Goal: Check status: Check status

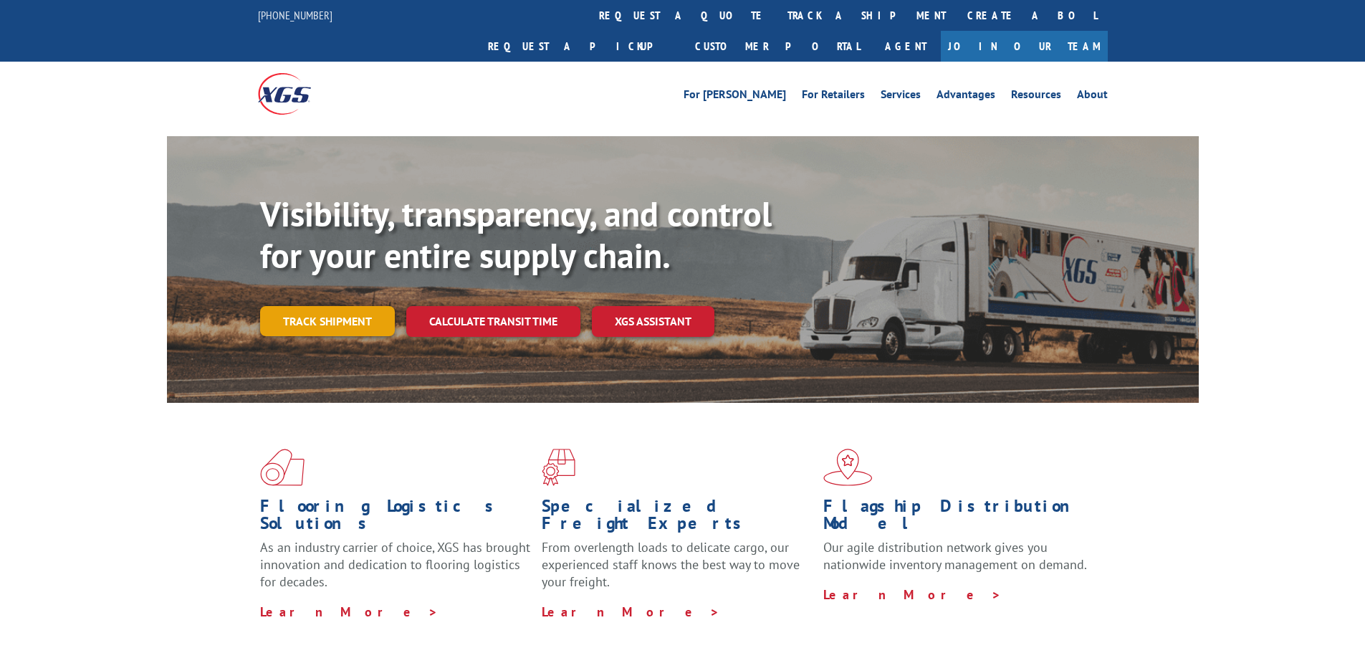
click at [337, 306] on link "Track shipment" at bounding box center [327, 321] width 135 height 30
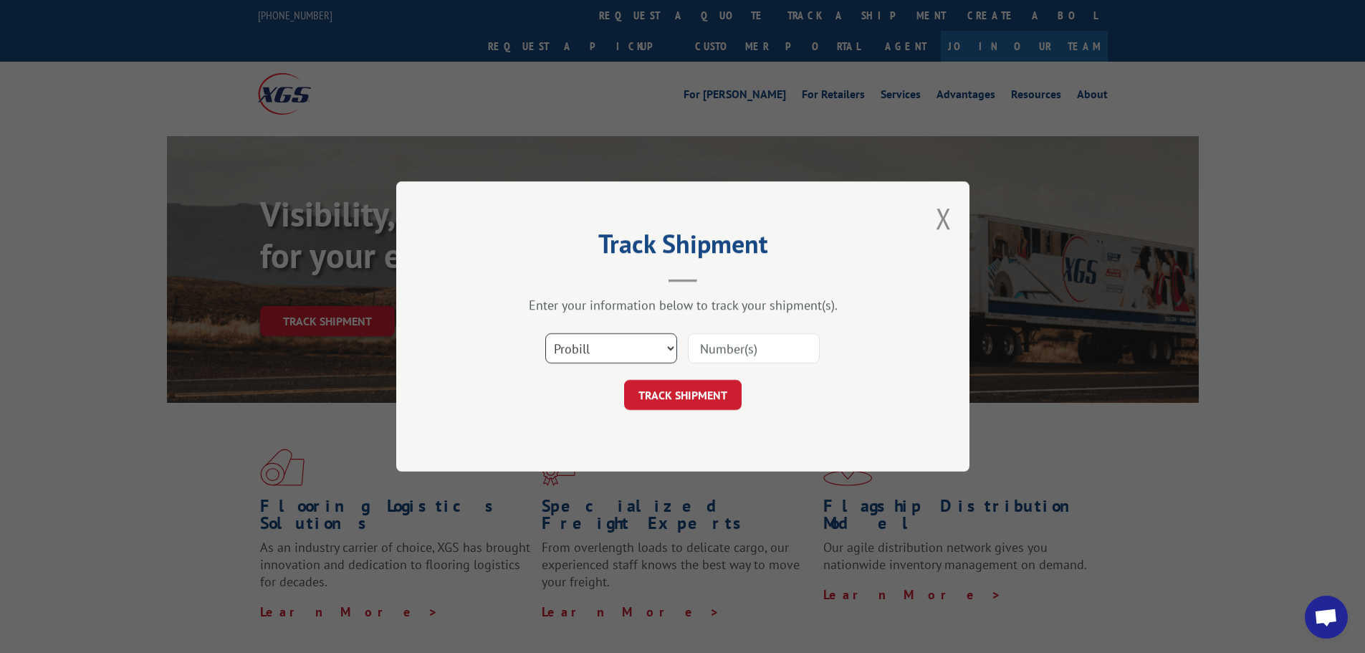
click at [645, 353] on select "Select category... Probill BOL PO" at bounding box center [611, 348] width 132 height 30
select select "bol"
click at [545, 333] on select "Select category... Probill BOL PO" at bounding box center [611, 348] width 132 height 30
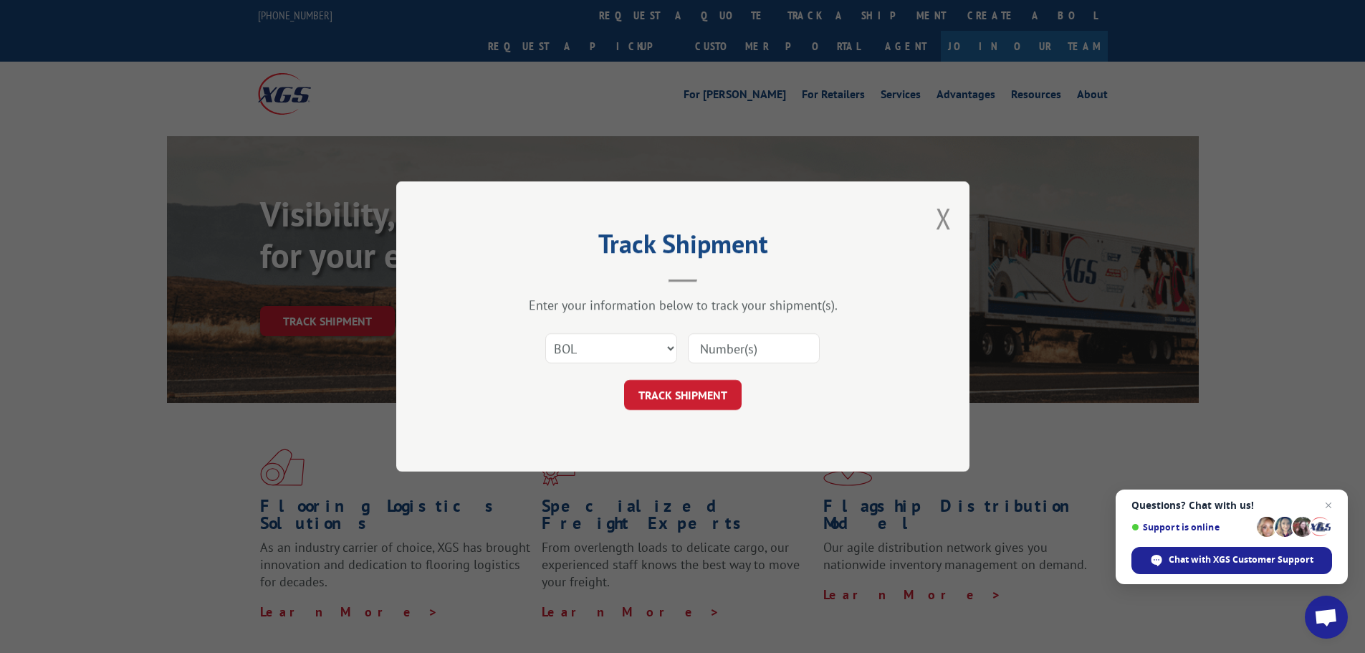
click at [725, 345] on input at bounding box center [754, 348] width 132 height 30
paste input "5549613"
type input "5549613"
click at [702, 395] on button "TRACK SHIPMENT" at bounding box center [682, 395] width 117 height 30
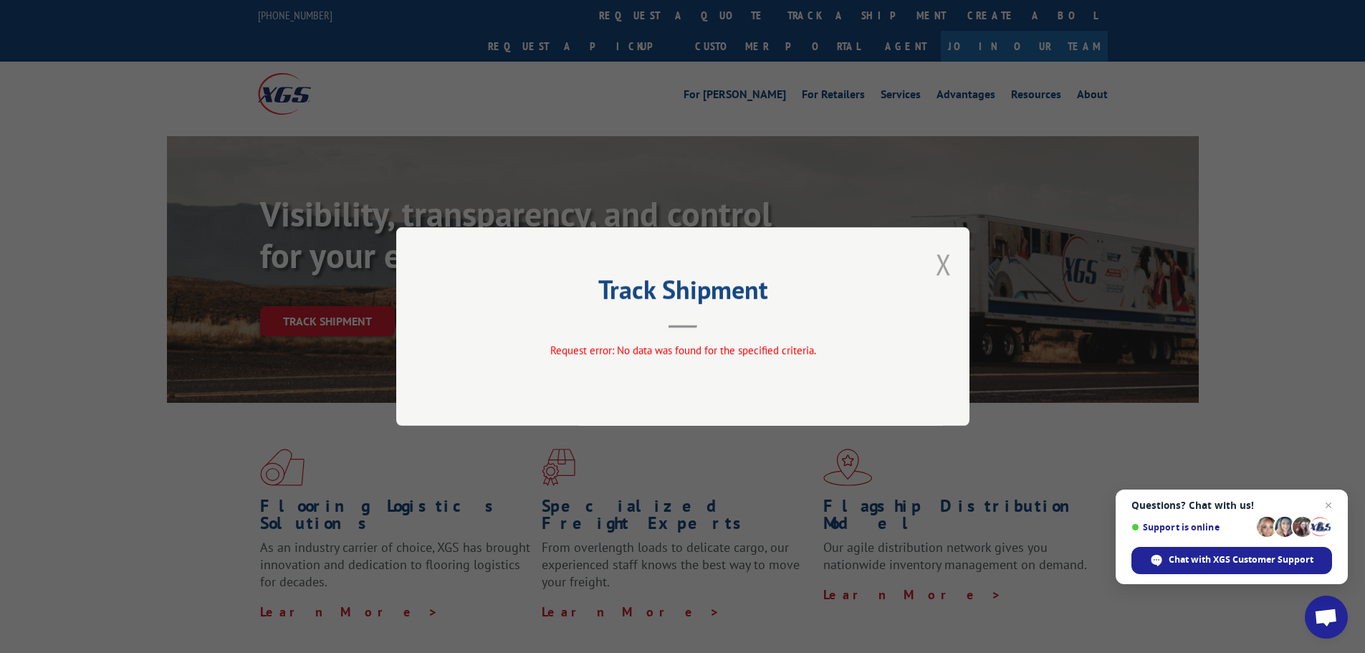
click at [946, 270] on button "Close modal" at bounding box center [944, 264] width 16 height 38
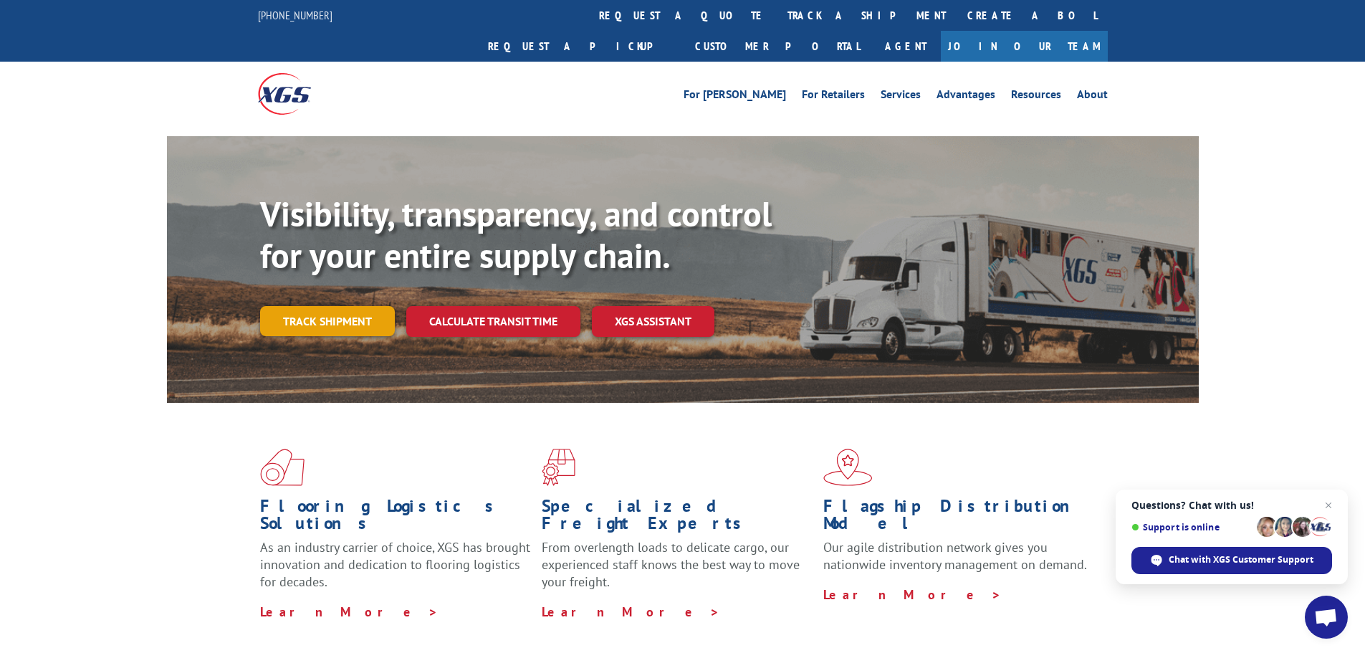
click at [351, 306] on link "Track shipment" at bounding box center [327, 321] width 135 height 30
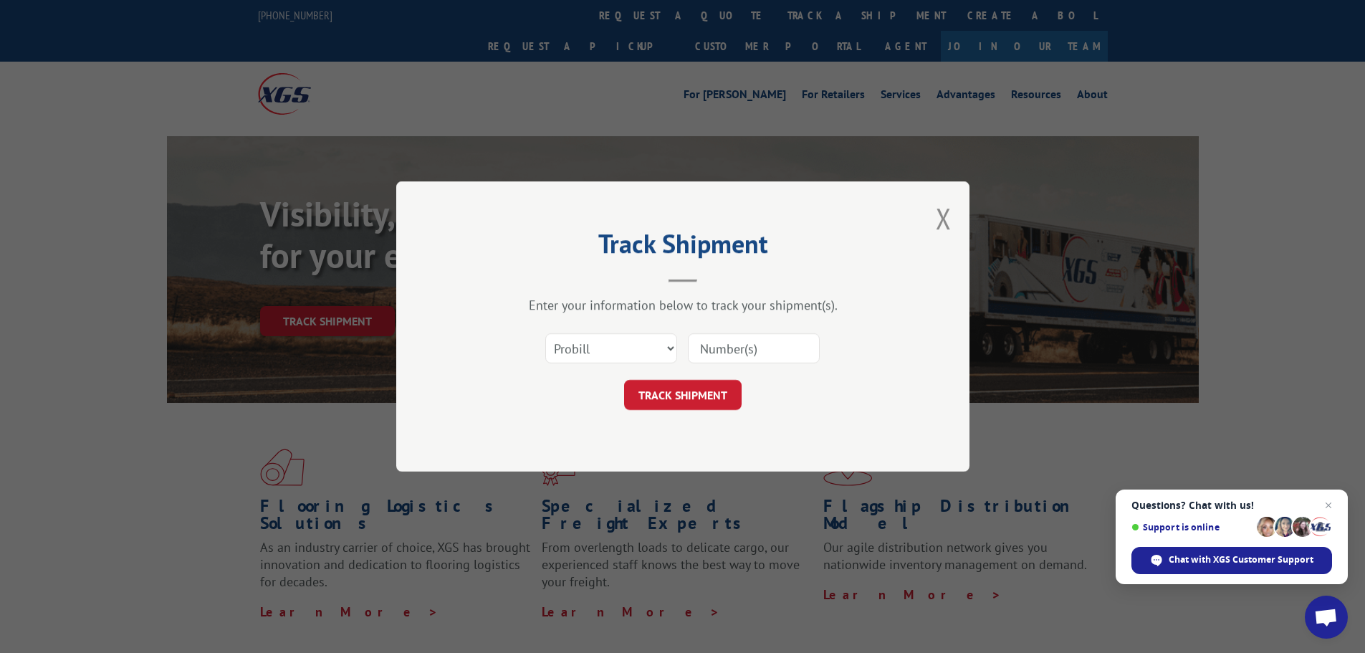
click at [759, 347] on input at bounding box center [754, 348] width 132 height 30
paste input "5549613"
type input "5549613"
click at [669, 389] on button "TRACK SHIPMENT" at bounding box center [682, 395] width 117 height 30
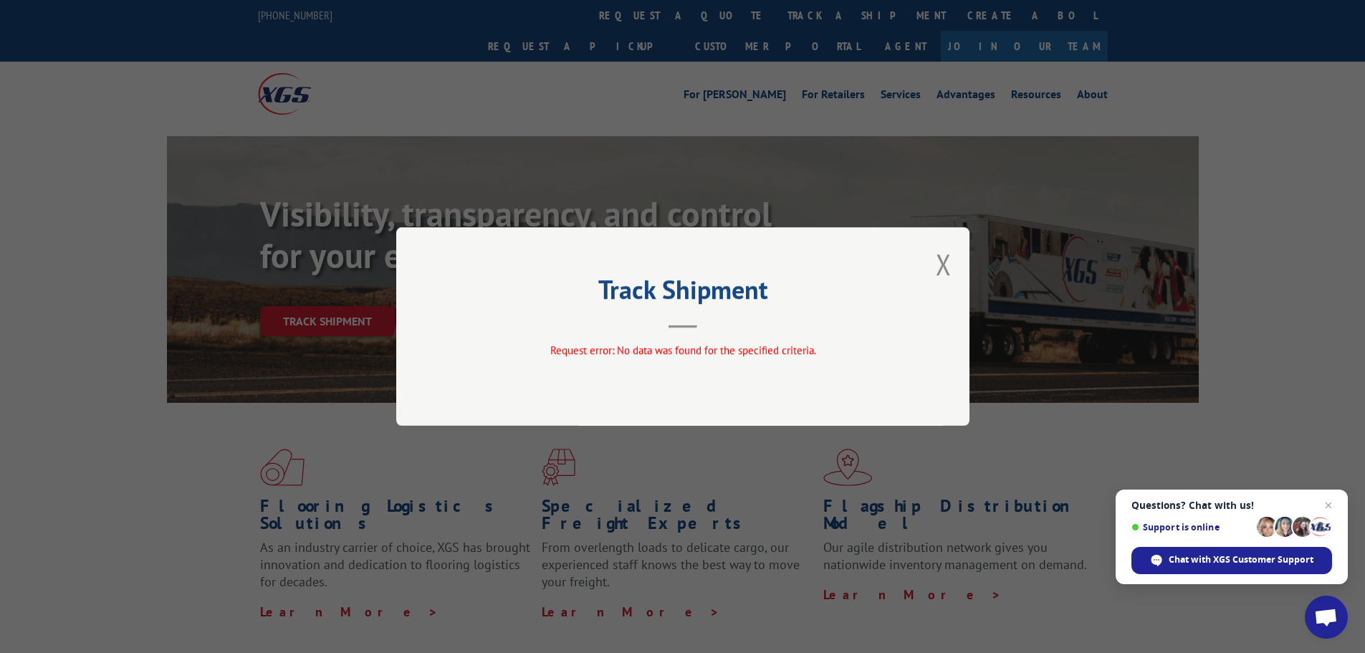
click at [939, 266] on button "Close modal" at bounding box center [944, 264] width 16 height 38
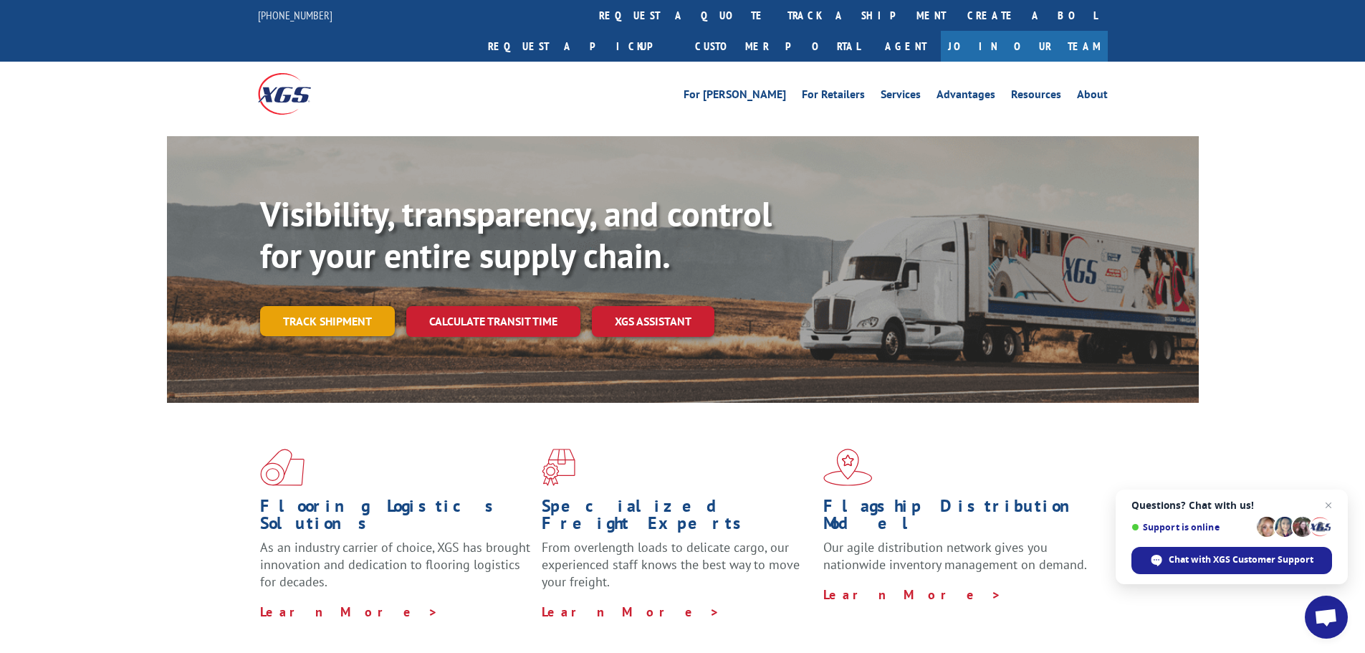
click at [373, 306] on link "Track shipment" at bounding box center [327, 321] width 135 height 30
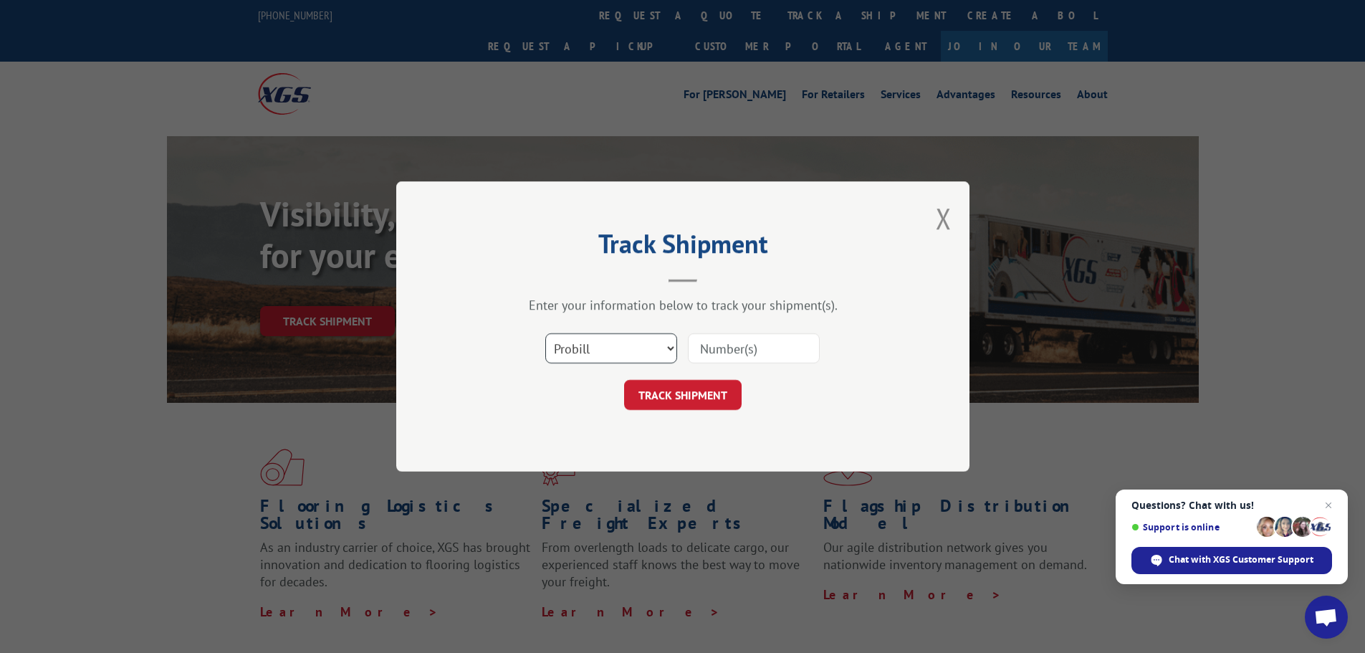
click at [565, 350] on select "Select category... Probill BOL PO" at bounding box center [611, 348] width 132 height 30
select select "bol"
click at [545, 333] on select "Select category... Probill BOL PO" at bounding box center [611, 348] width 132 height 30
click at [691, 395] on button "TRACK SHIPMENT" at bounding box center [682, 395] width 117 height 30
click at [734, 343] on input at bounding box center [754, 348] width 132 height 30
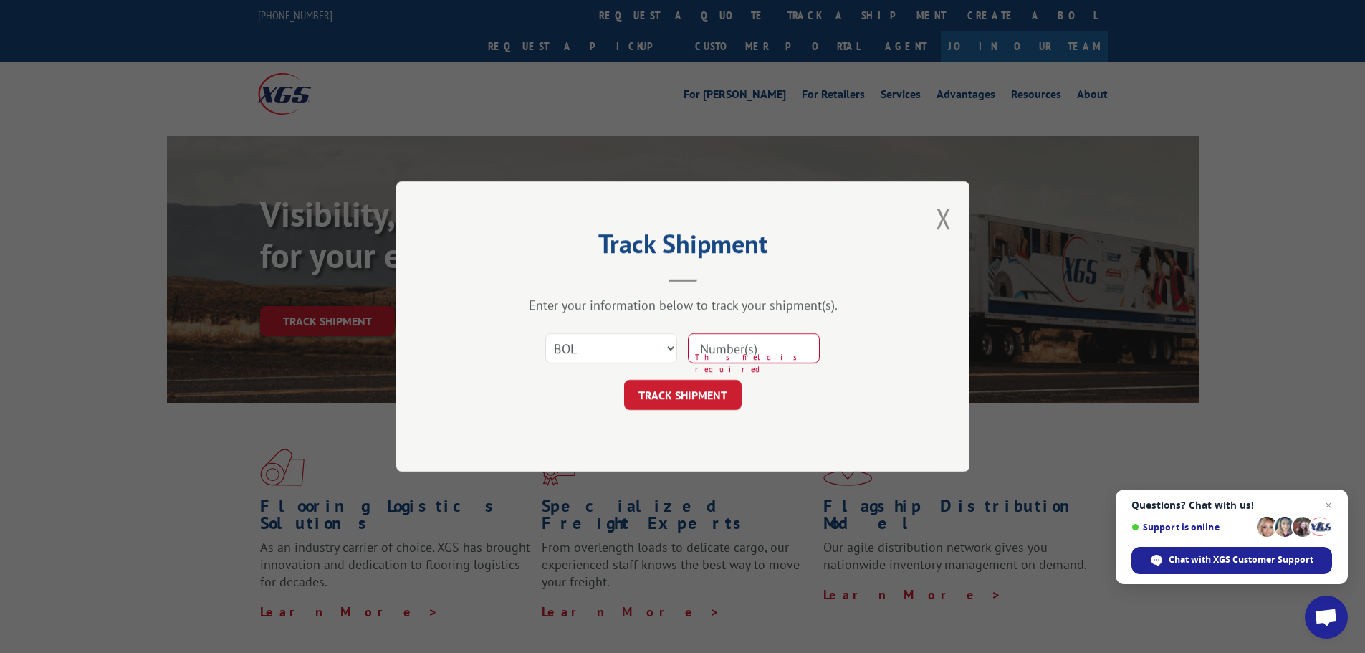
paste input "5549613"
type input "5549613"
click at [697, 398] on button "TRACK SHIPMENT" at bounding box center [682, 395] width 117 height 30
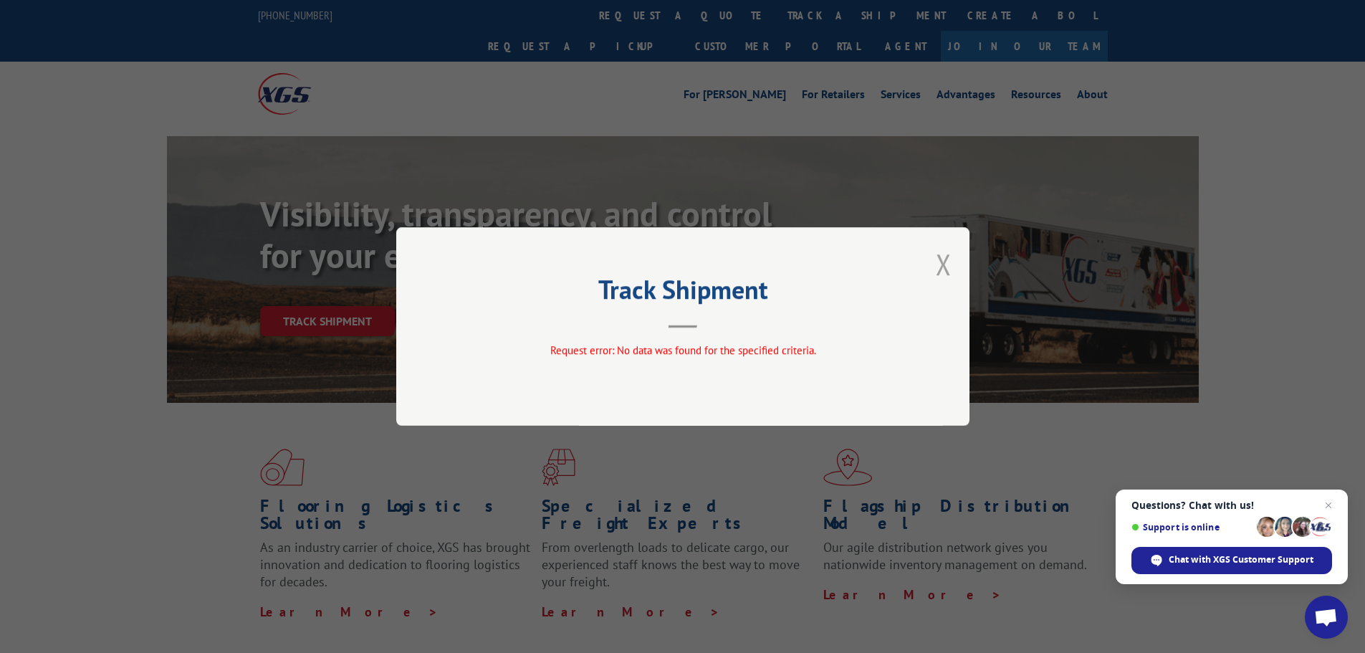
click at [941, 267] on button "Close modal" at bounding box center [944, 264] width 16 height 38
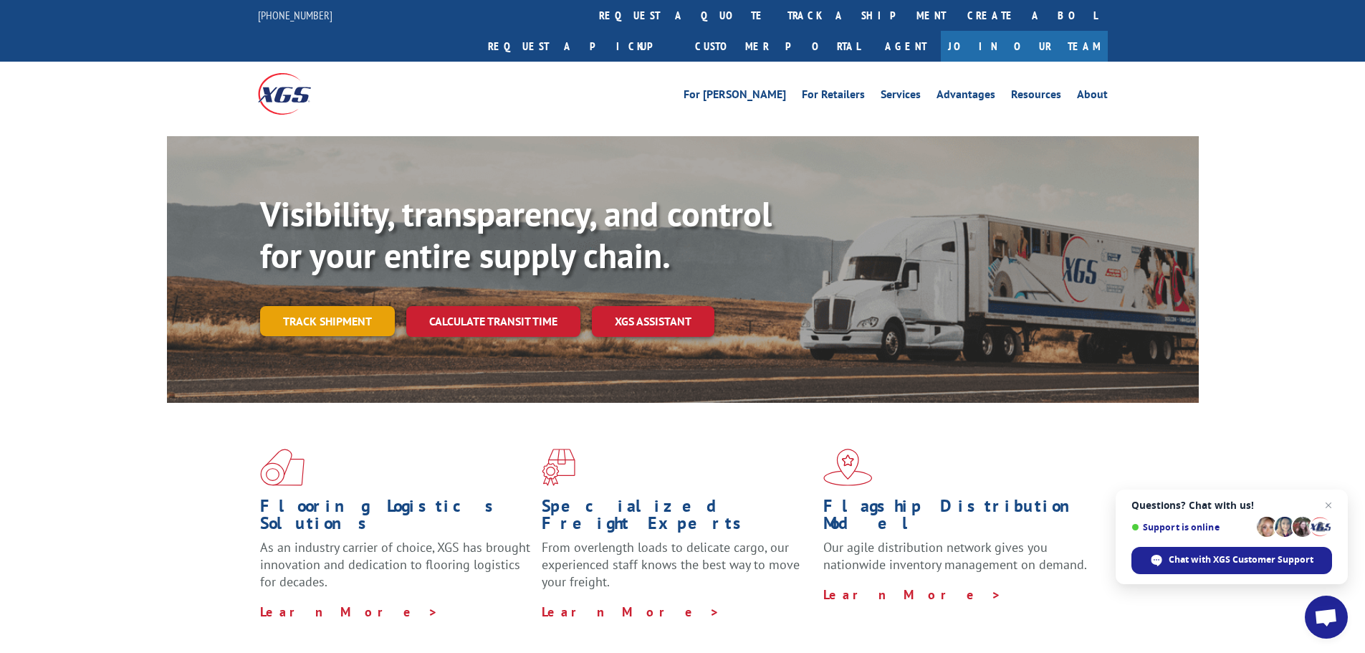
click at [323, 306] on link "Track shipment" at bounding box center [327, 321] width 135 height 30
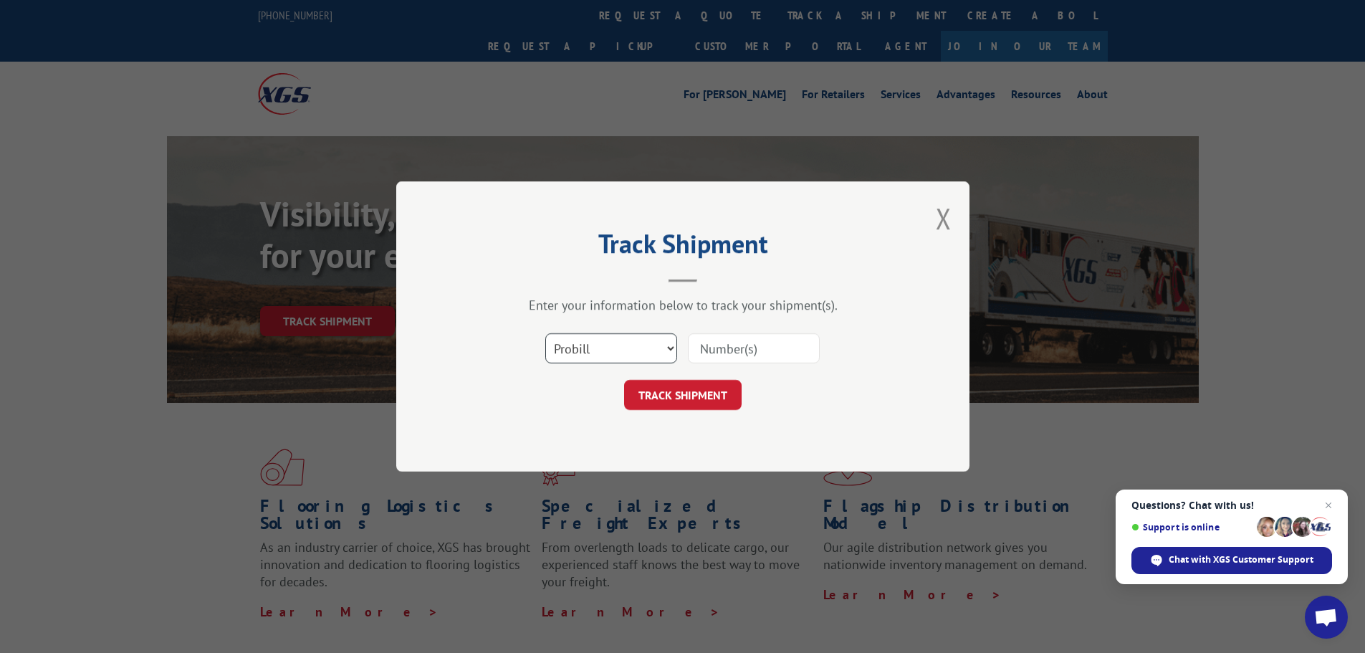
click at [587, 354] on select "Select category... Probill BOL PO" at bounding box center [611, 348] width 132 height 30
select select "po"
click at [545, 333] on select "Select category... Probill BOL PO" at bounding box center [611, 348] width 132 height 30
click at [703, 350] on input at bounding box center [754, 348] width 132 height 30
paste input "5549613"
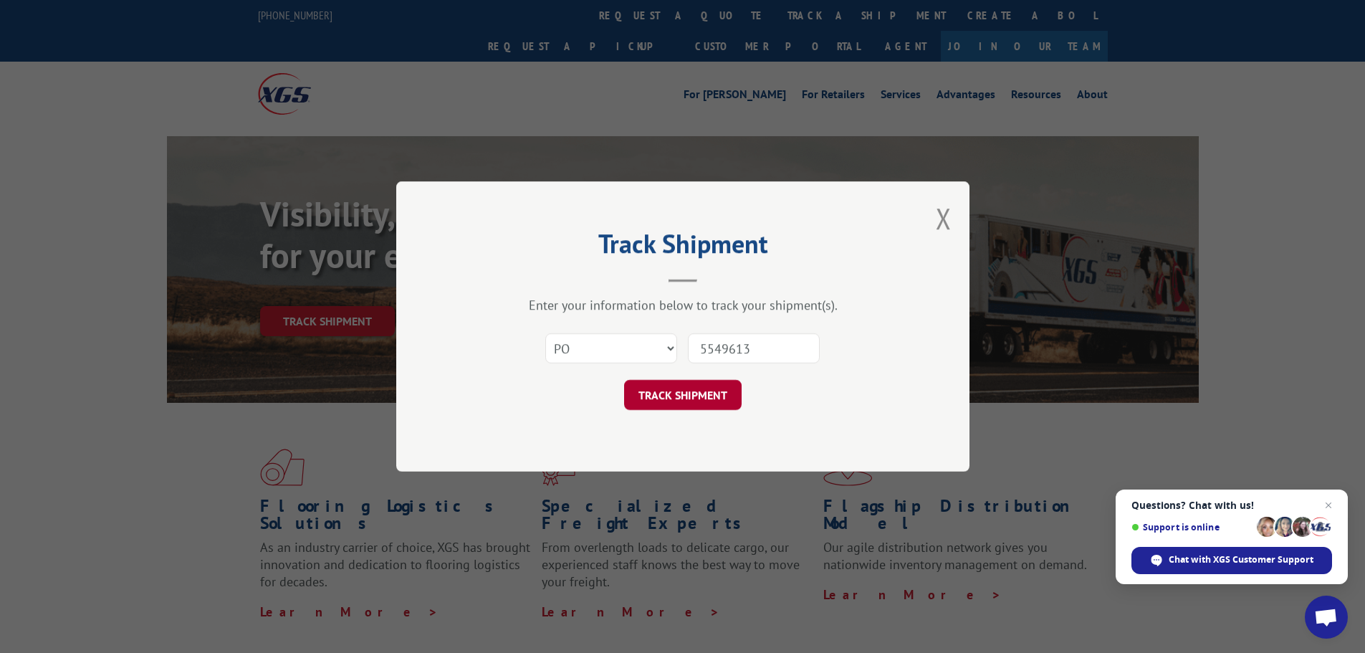
type input "5549613"
click at [678, 394] on button "TRACK SHIPMENT" at bounding box center [682, 395] width 117 height 30
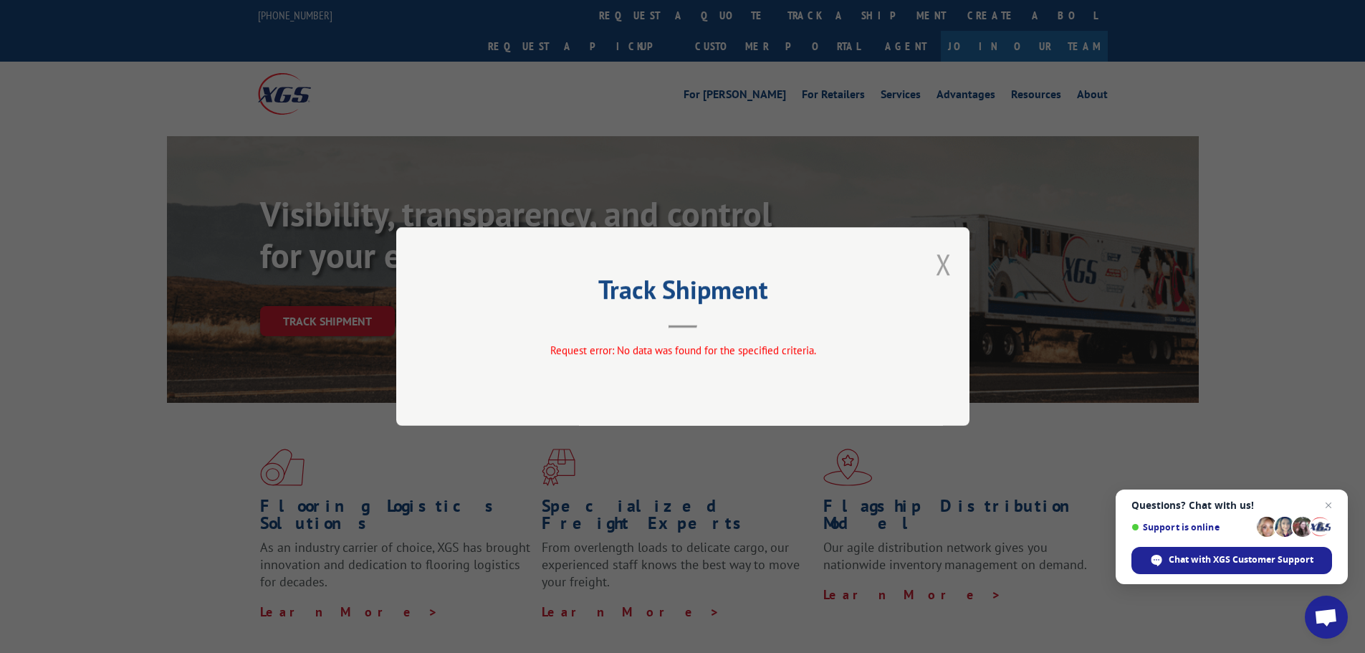
click at [939, 270] on button "Close modal" at bounding box center [944, 264] width 16 height 38
